Goal: Information Seeking & Learning: Find specific fact

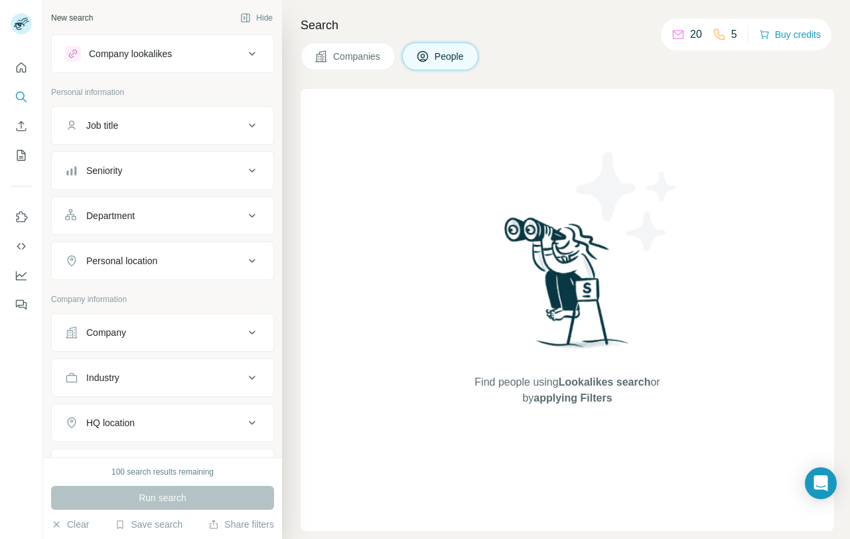
click at [447, 59] on span "People" at bounding box center [450, 56] width 31 height 13
drag, startPoint x: 171, startPoint y: 122, endPoint x: 185, endPoint y: 122, distance: 13.9
click at [174, 122] on div "Job title" at bounding box center [154, 125] width 179 height 13
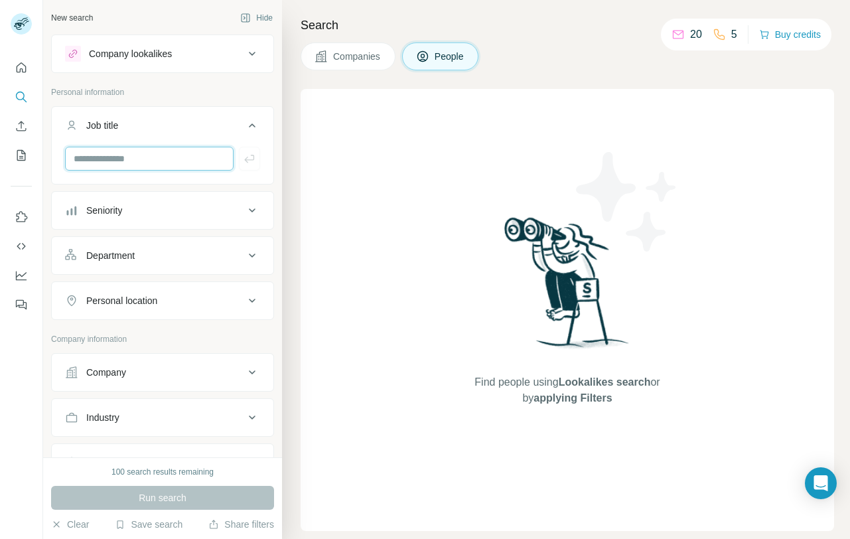
click at [151, 161] on input "text" at bounding box center [149, 159] width 169 height 24
type input "*"
type input "*******"
click at [215, 309] on button "Personal location" at bounding box center [163, 301] width 222 height 32
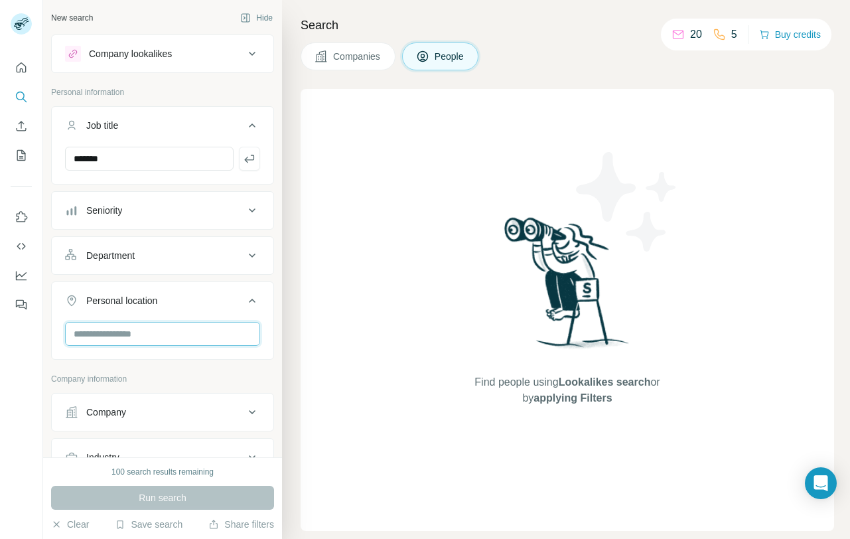
click at [165, 332] on input "text" at bounding box center [162, 334] width 195 height 24
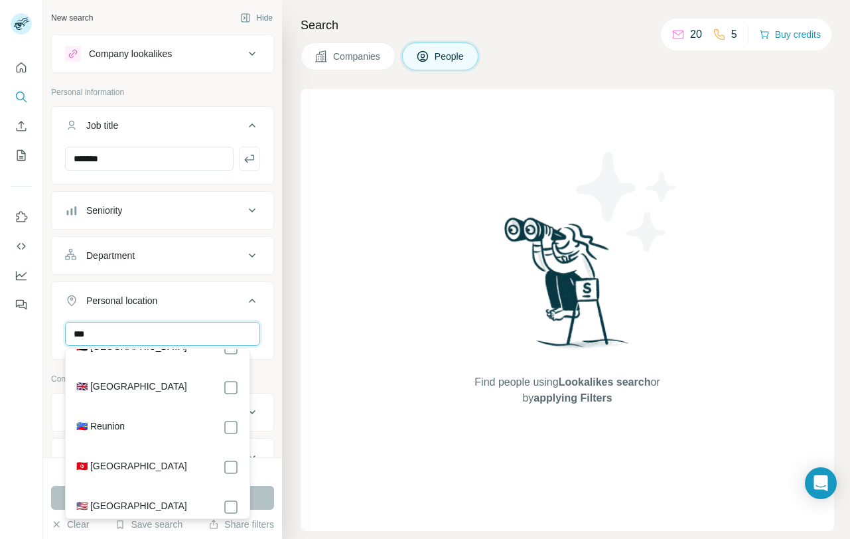
scroll to position [43, 0]
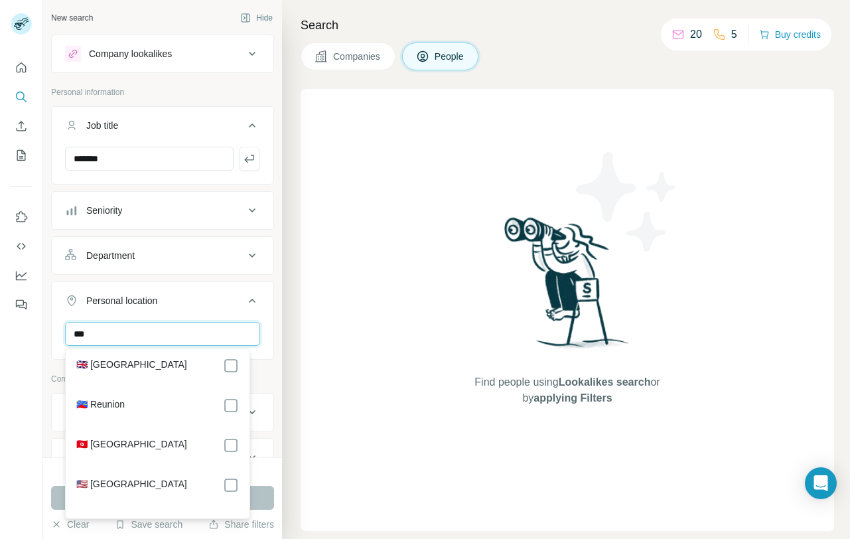
type input "***"
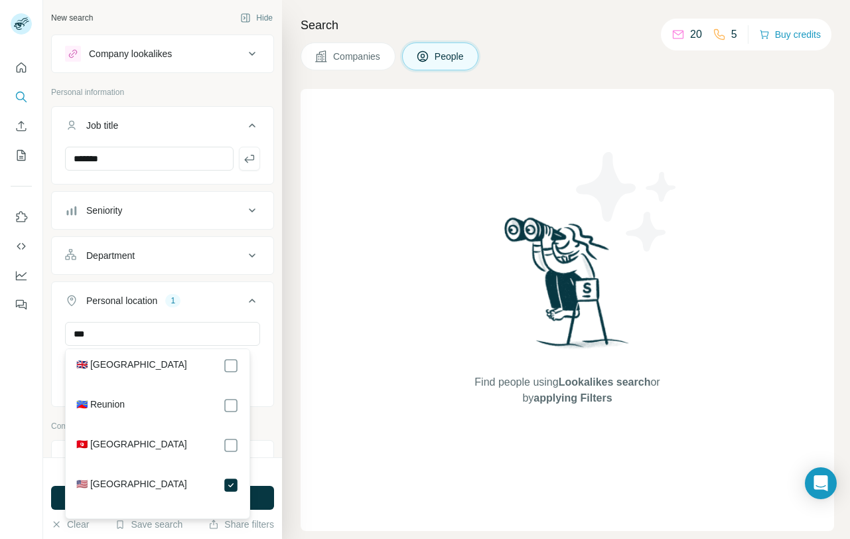
click at [244, 301] on icon at bounding box center [252, 301] width 16 height 16
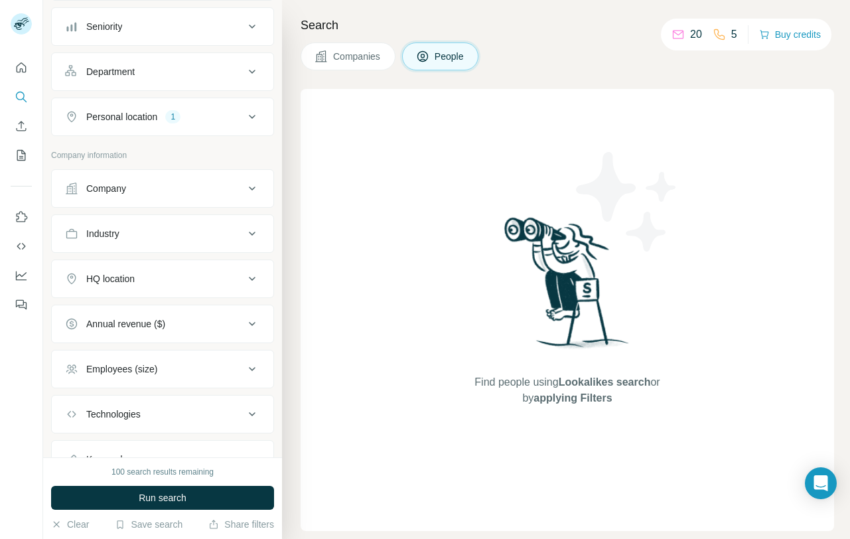
scroll to position [242, 0]
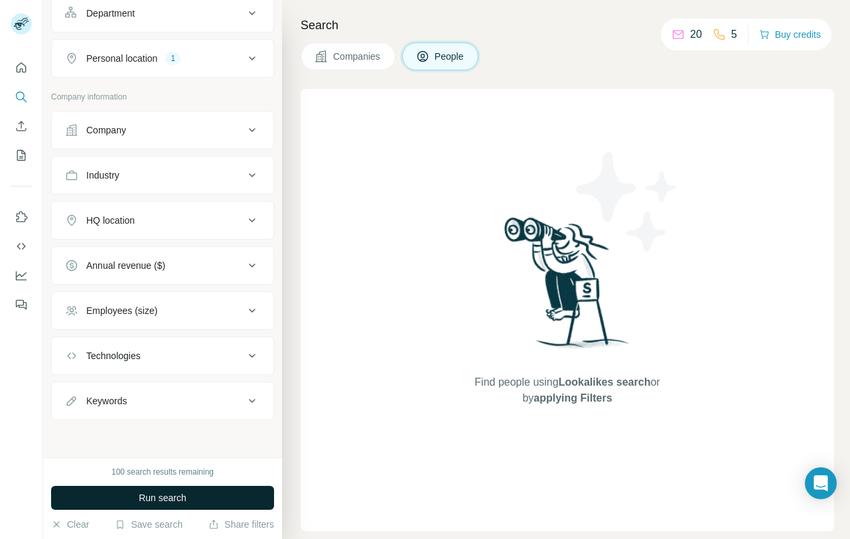
click at [211, 502] on button "Run search" at bounding box center [162, 498] width 223 height 24
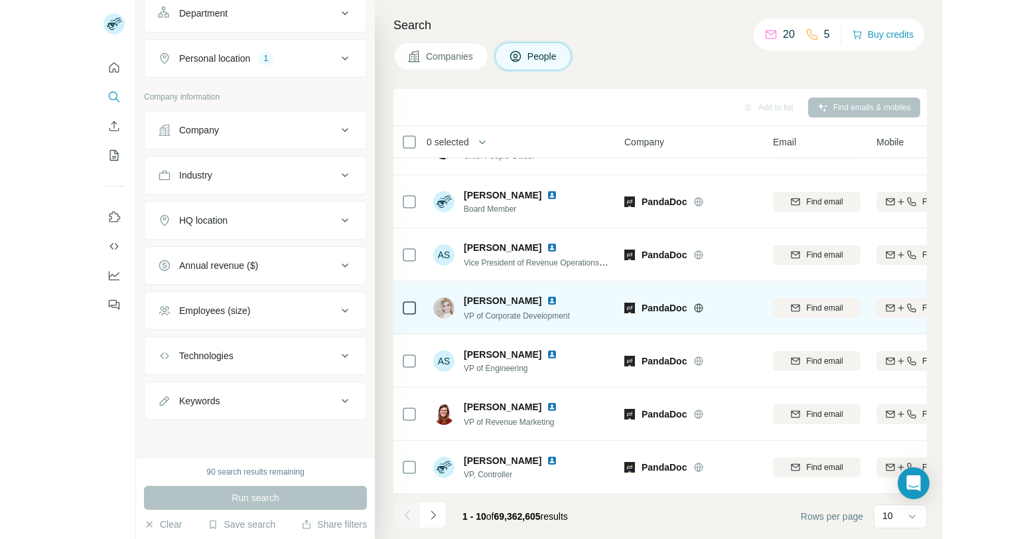
scroll to position [202, 0]
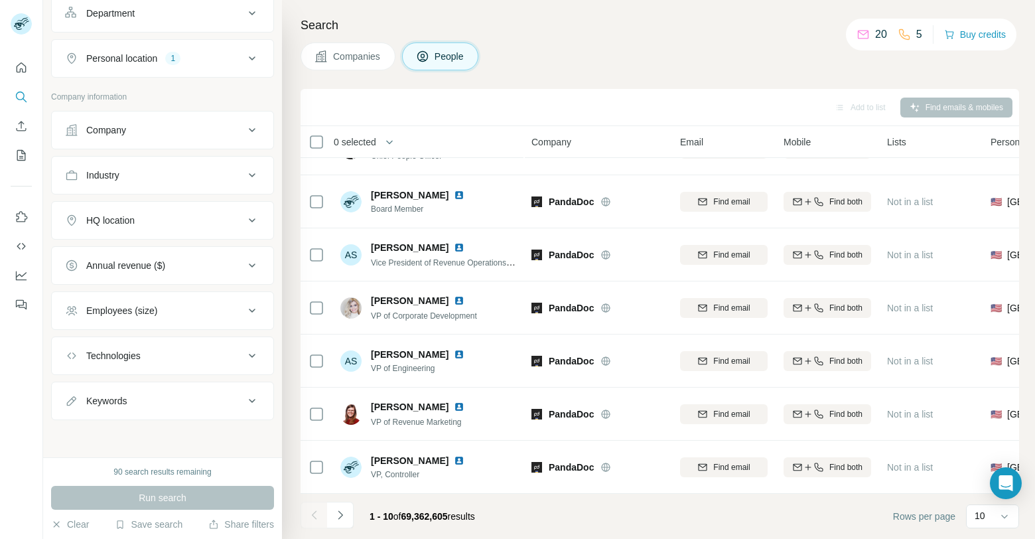
drag, startPoint x: 768, startPoint y: 41, endPoint x: 769, endPoint y: 125, distance: 84.3
click at [768, 40] on div "Search Companies People Add to list Find emails & mobiles 0 selected People Com…" at bounding box center [658, 269] width 753 height 539
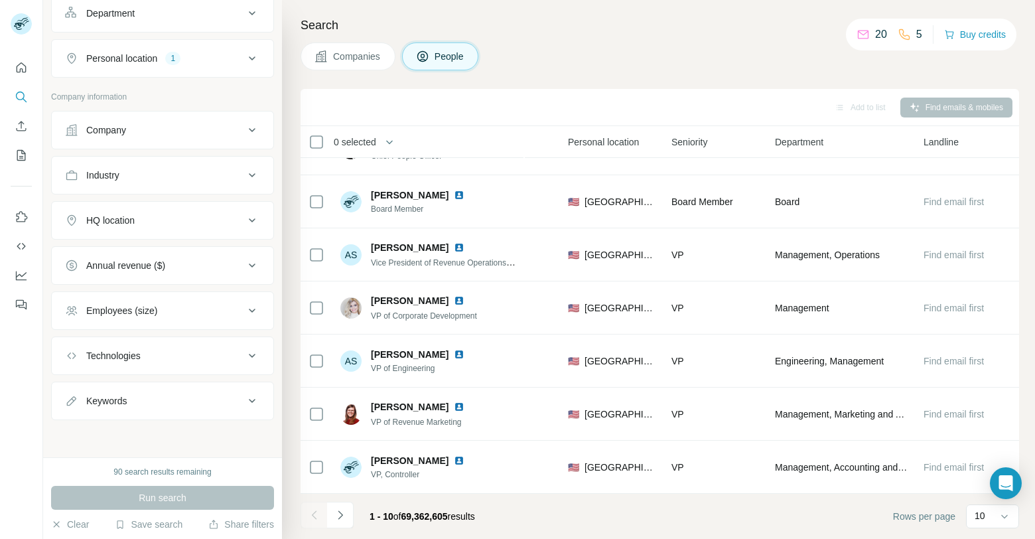
scroll to position [202, 429]
click at [347, 521] on button "Navigate to next page" at bounding box center [340, 515] width 27 height 27
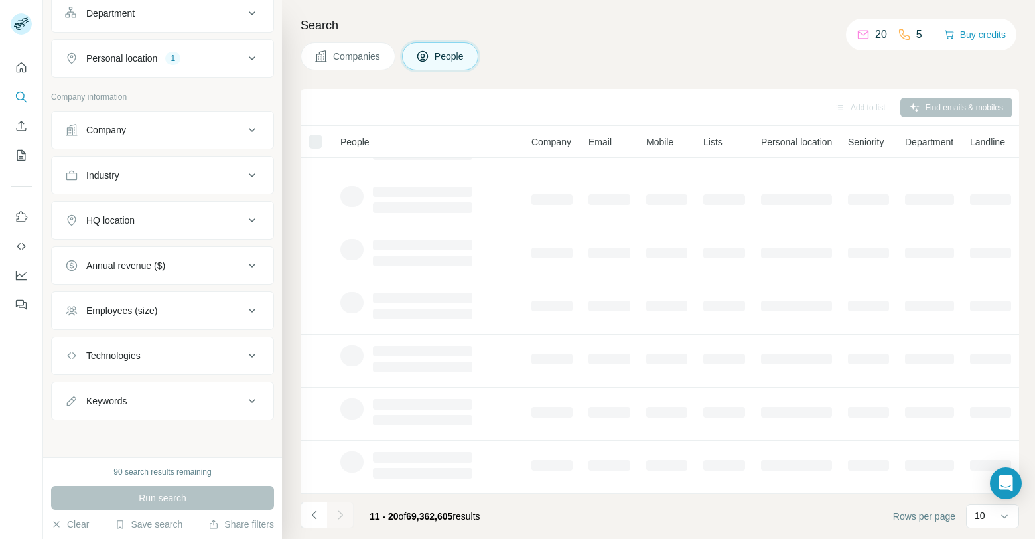
scroll to position [202, 0]
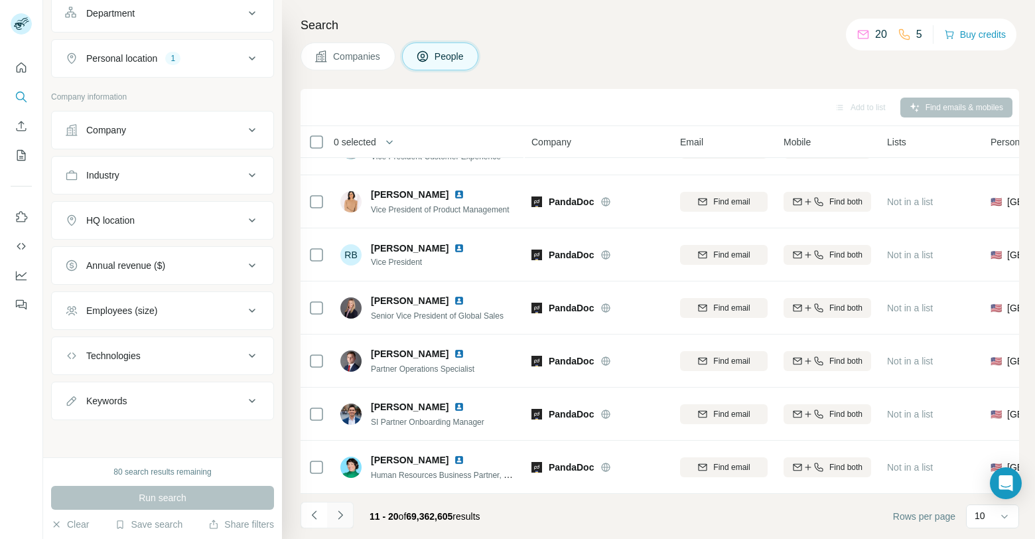
click at [335, 518] on icon "Navigate to next page" at bounding box center [340, 514] width 13 height 13
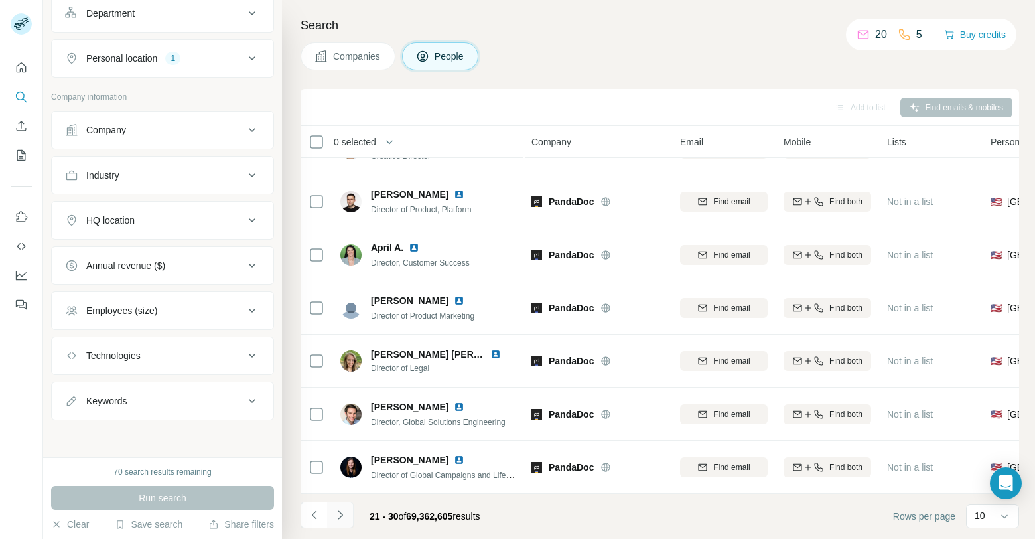
click at [342, 516] on icon "Navigate to next page" at bounding box center [340, 514] width 13 height 13
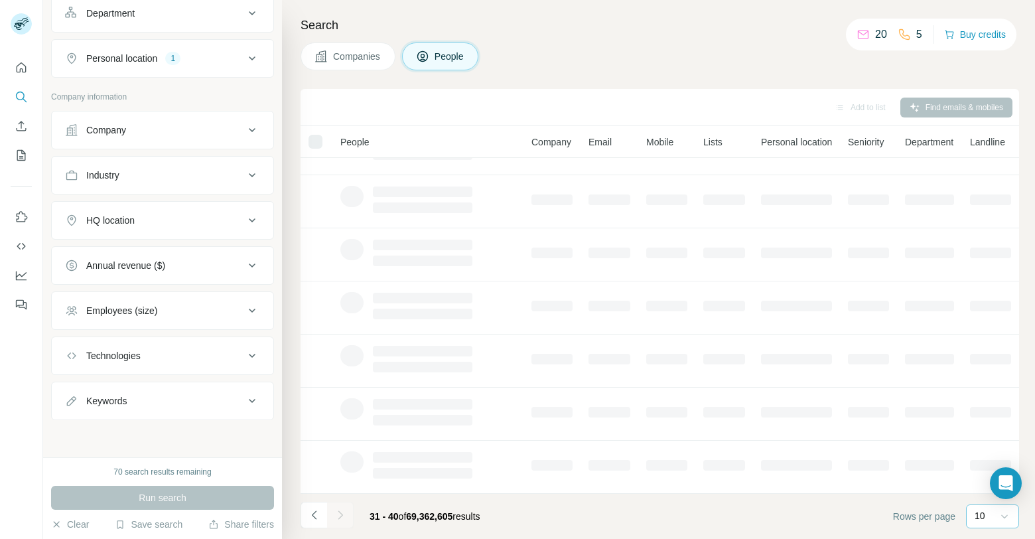
click at [849, 516] on icon at bounding box center [1004, 516] width 13 height 13
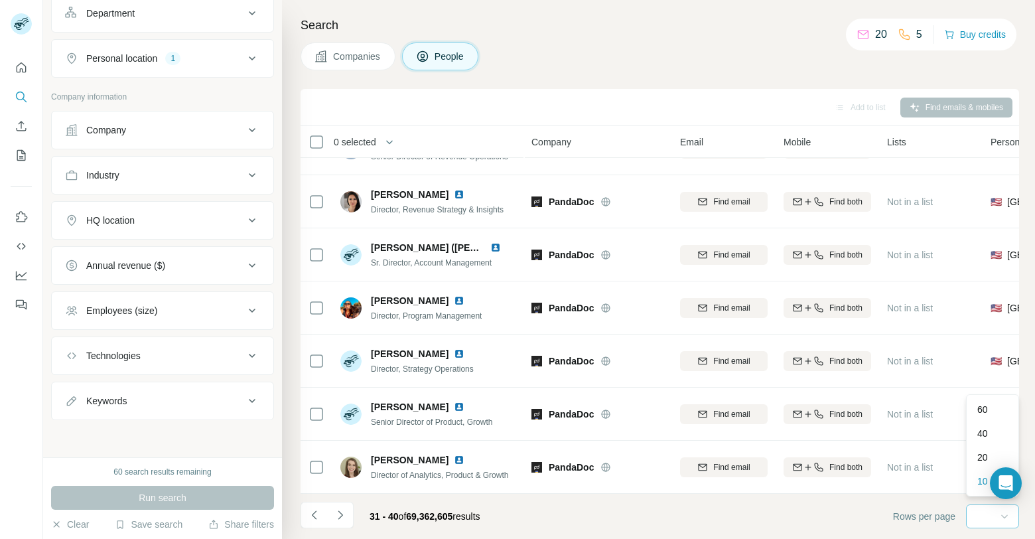
click at [849, 516] on icon at bounding box center [1004, 517] width 7 height 4
click at [342, 508] on icon "Navigate to next page" at bounding box center [340, 514] width 13 height 13
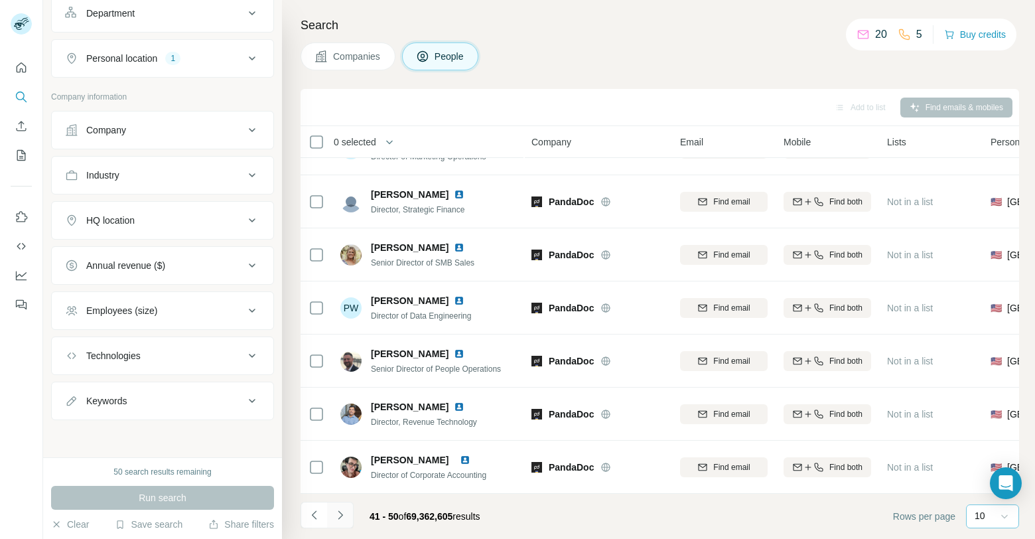
click at [346, 517] on icon "Navigate to next page" at bounding box center [340, 514] width 13 height 13
click at [337, 520] on icon "Navigate to next page" at bounding box center [340, 514] width 13 height 13
